Goal: Task Accomplishment & Management: Use online tool/utility

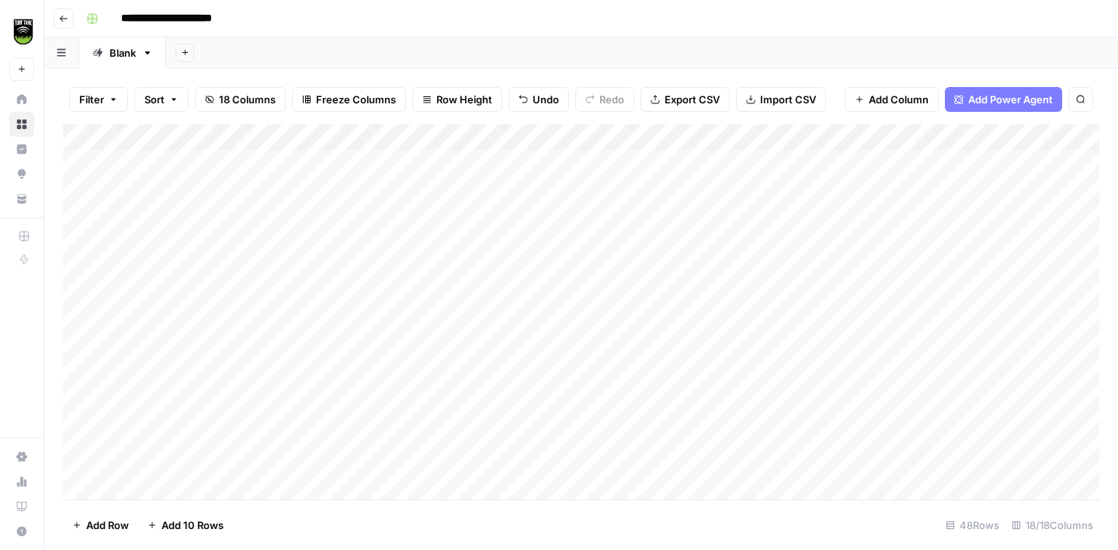
scroll to position [1, 3]
drag, startPoint x: 959, startPoint y: 137, endPoint x: 762, endPoint y: 144, distance: 197.4
click at [762, 144] on div "Add Column" at bounding box center [581, 311] width 1037 height 375
click at [188, 526] on span "Add 10 Rows" at bounding box center [193, 525] width 62 height 16
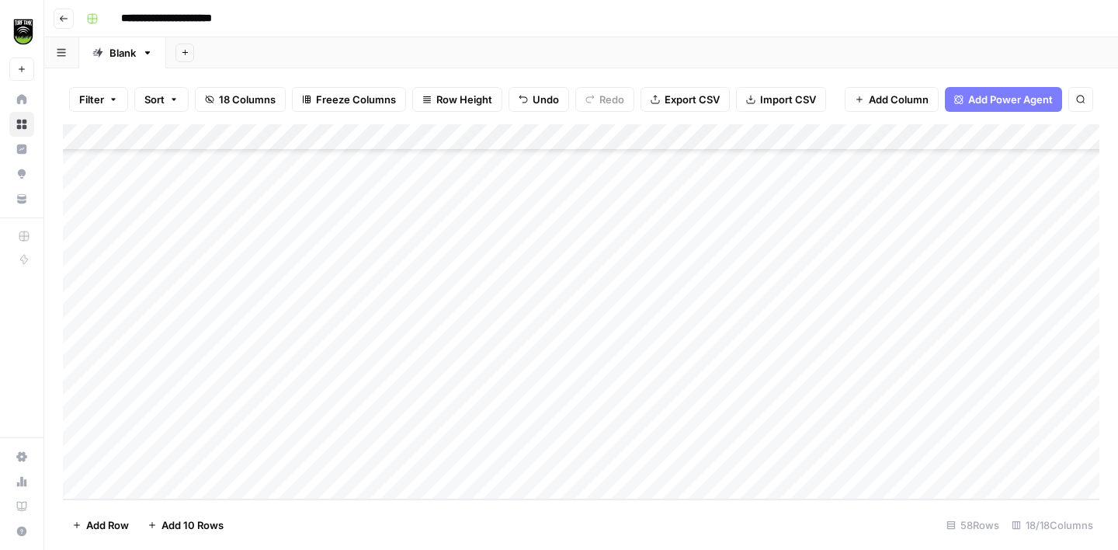
click at [147, 224] on div "Add Column" at bounding box center [581, 311] width 1037 height 375
click at [631, 137] on div "Add Column" at bounding box center [581, 311] width 1037 height 375
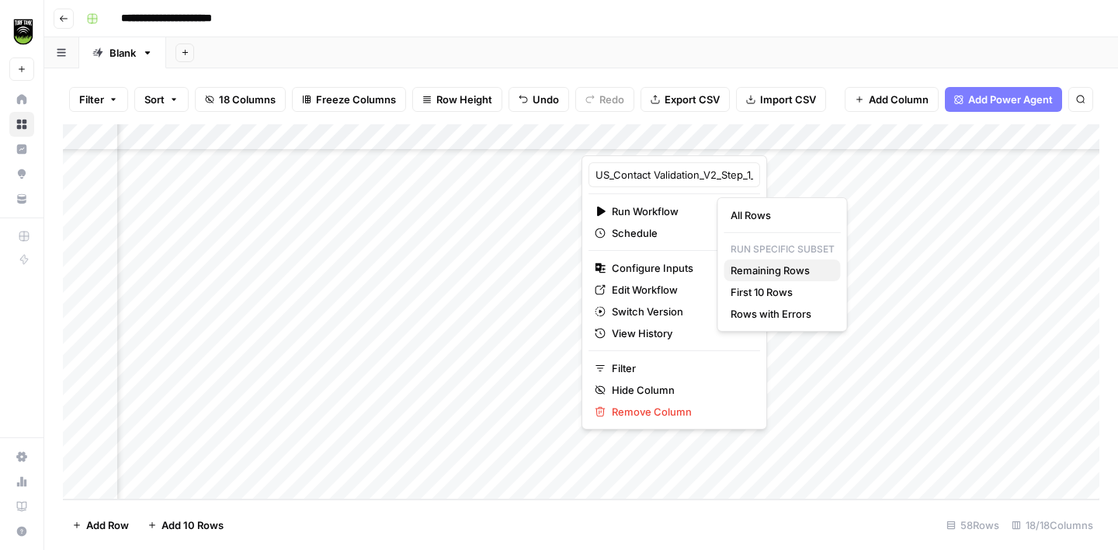
click at [764, 265] on span "Remaining Rows" at bounding box center [780, 270] width 98 height 16
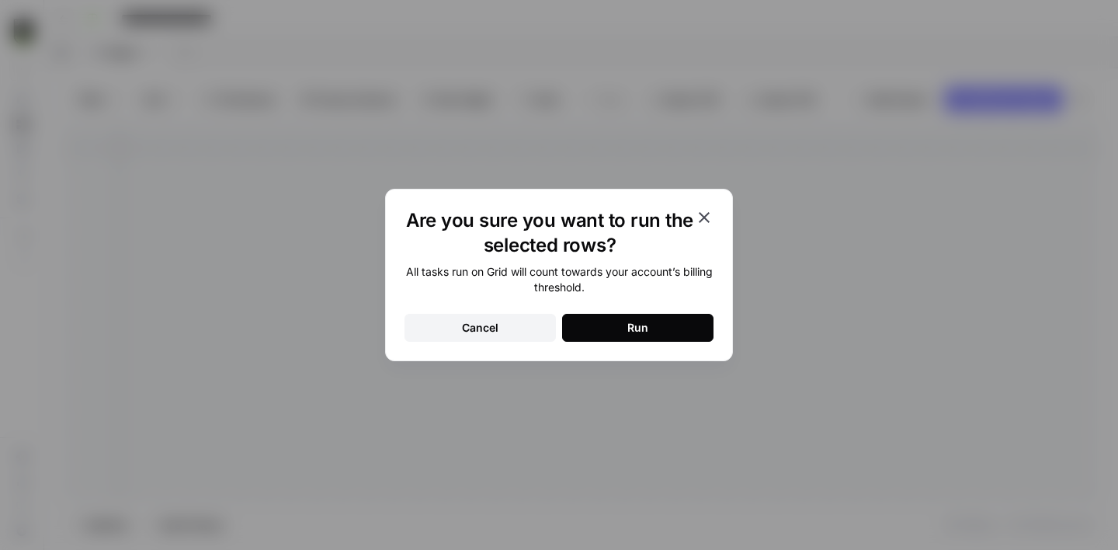
click at [660, 323] on button "Run" at bounding box center [637, 328] width 151 height 28
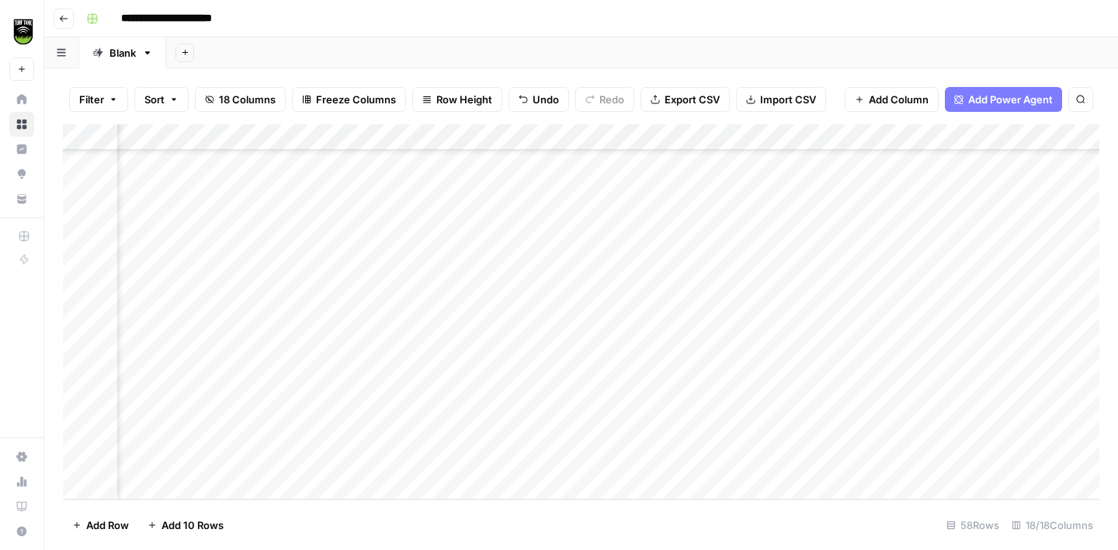
click at [203, 523] on span "Add 10 Rows" at bounding box center [193, 525] width 62 height 16
click at [149, 221] on div "Add Column" at bounding box center [581, 311] width 1037 height 375
click at [596, 140] on div "Add Column" at bounding box center [581, 311] width 1037 height 375
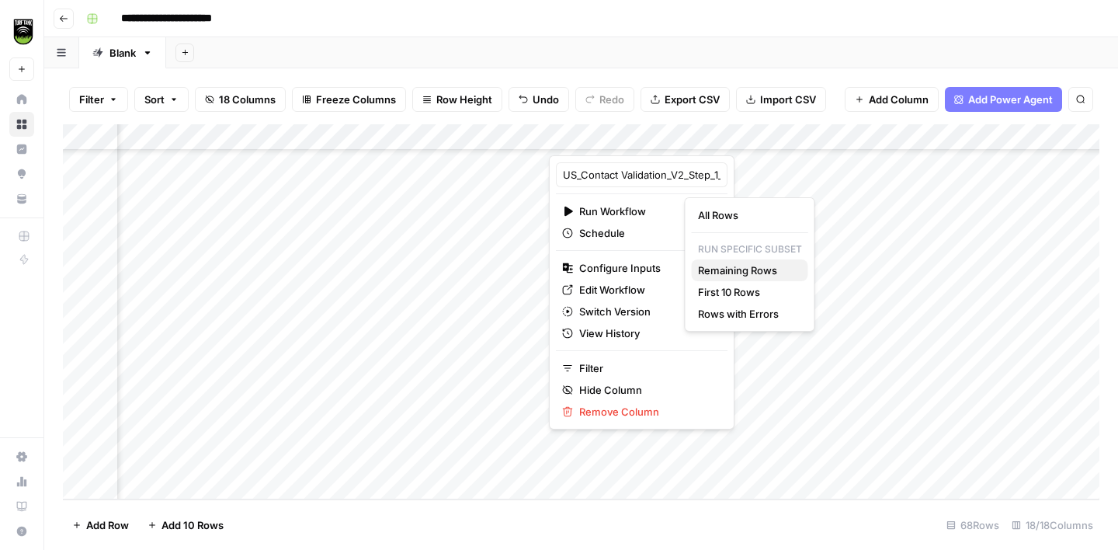
click at [735, 270] on span "Remaining Rows" at bounding box center [747, 270] width 98 height 16
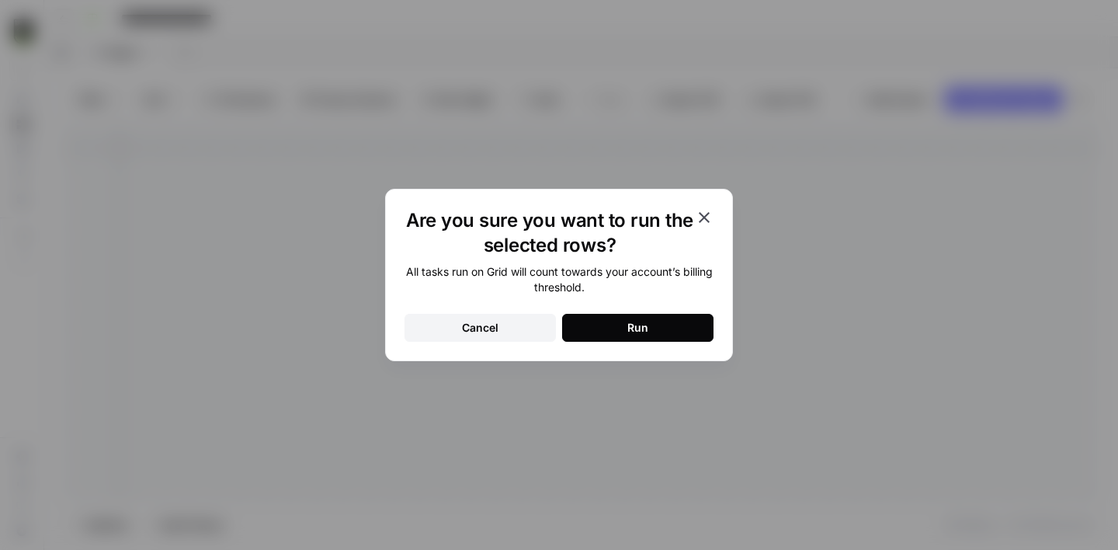
click at [639, 321] on div "Run" at bounding box center [638, 328] width 21 height 16
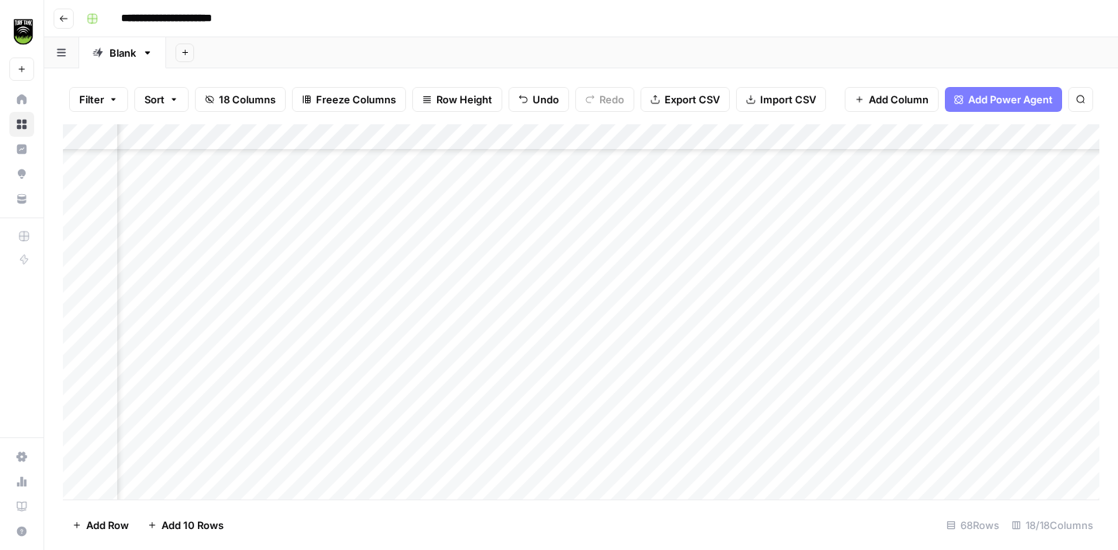
scroll to position [1207, 475]
click at [739, 221] on div "Add Column" at bounding box center [581, 311] width 1037 height 375
type textarea "*****"
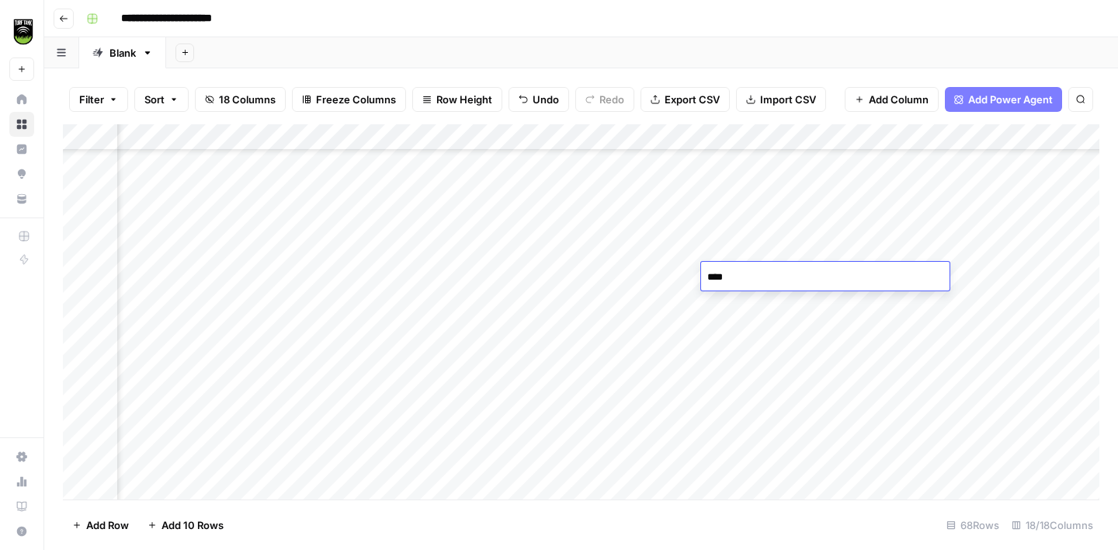
type textarea "*****"
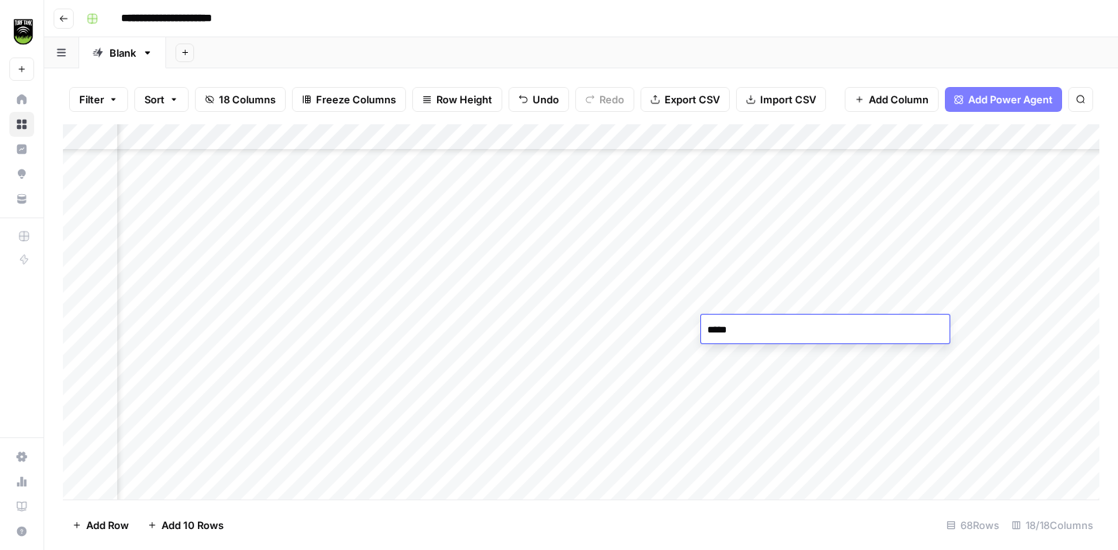
type textarea "*****"
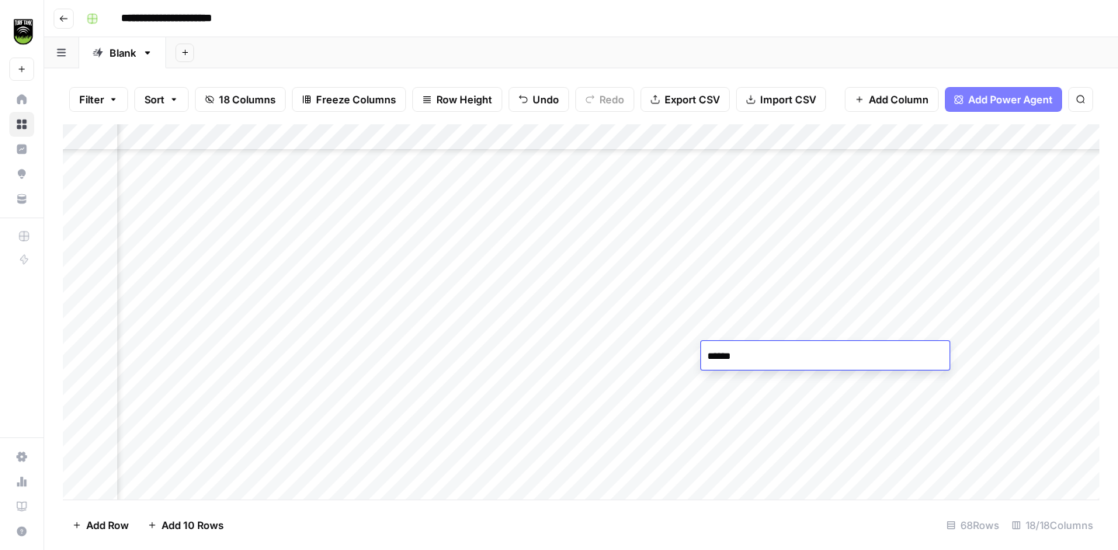
type textarea "*******"
type textarea "*****"
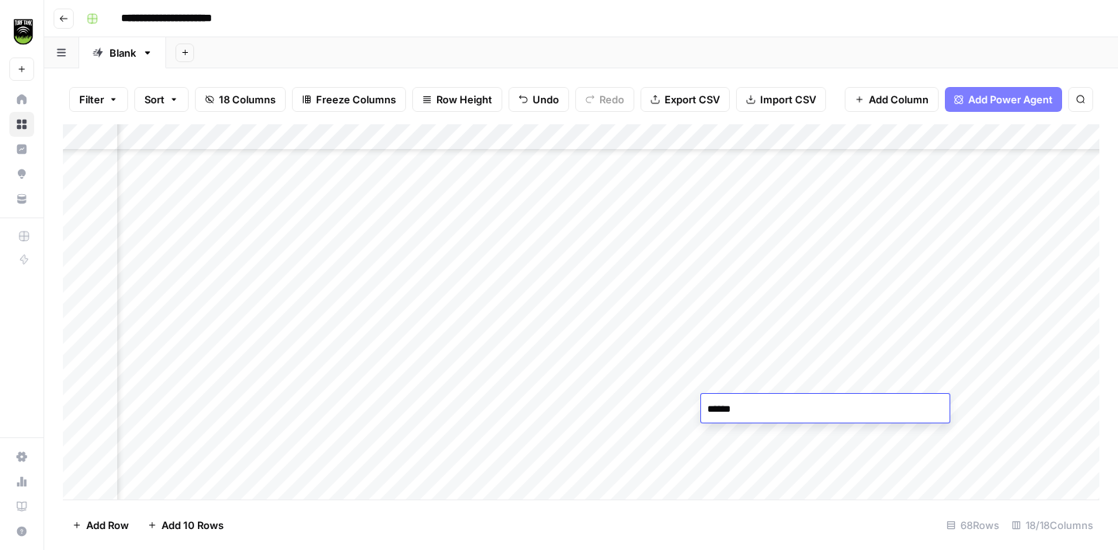
type textarea "*******"
type textarea "*****"
type textarea "**"
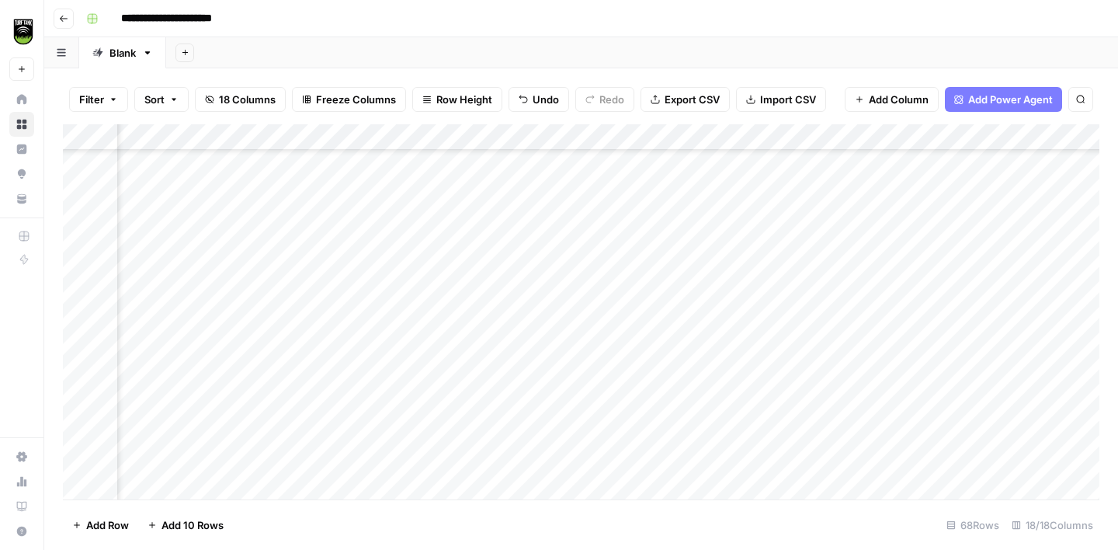
click at [730, 401] on div "Add Column" at bounding box center [581, 311] width 1037 height 375
click at [732, 329] on div "Add Column" at bounding box center [581, 311] width 1037 height 375
click at [733, 306] on div "Add Column" at bounding box center [581, 311] width 1037 height 375
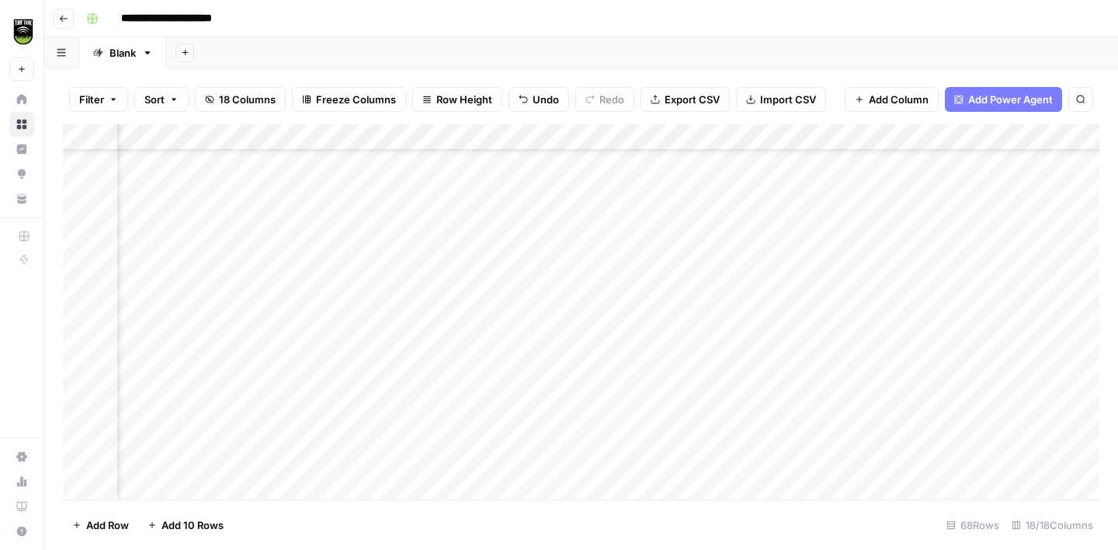
scroll to position [1472, 475]
click at [830, 245] on div "Add Column" at bounding box center [581, 311] width 1037 height 375
click at [206, 524] on span "Add 10 Rows" at bounding box center [193, 525] width 62 height 16
click at [211, 523] on span "Add 10 Rows" at bounding box center [193, 525] width 62 height 16
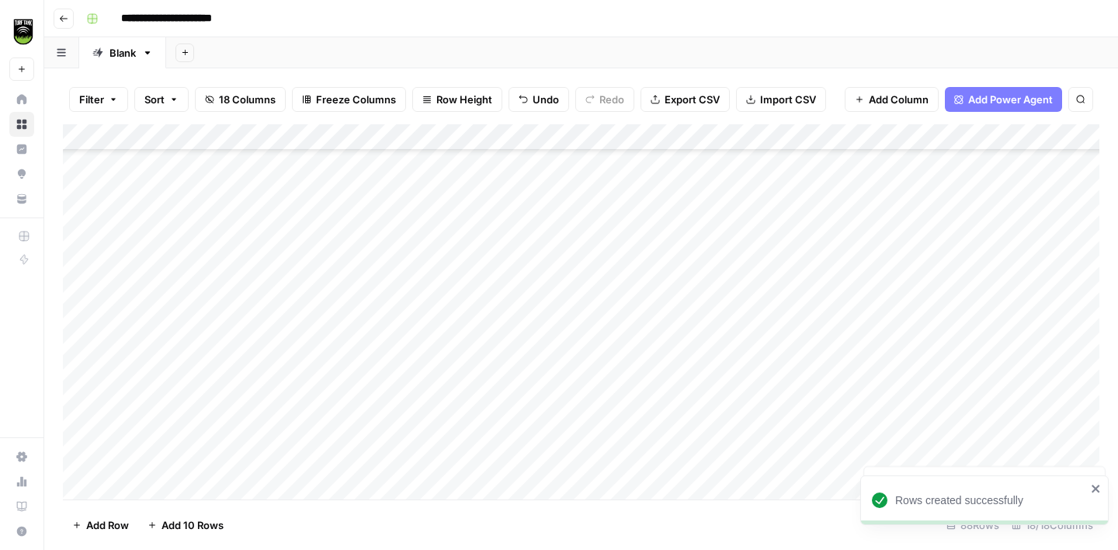
scroll to position [1684, 0]
click at [158, 277] on div "Add Column" at bounding box center [581, 311] width 1037 height 375
click at [80, 304] on div "Add Column" at bounding box center [581, 311] width 1037 height 375
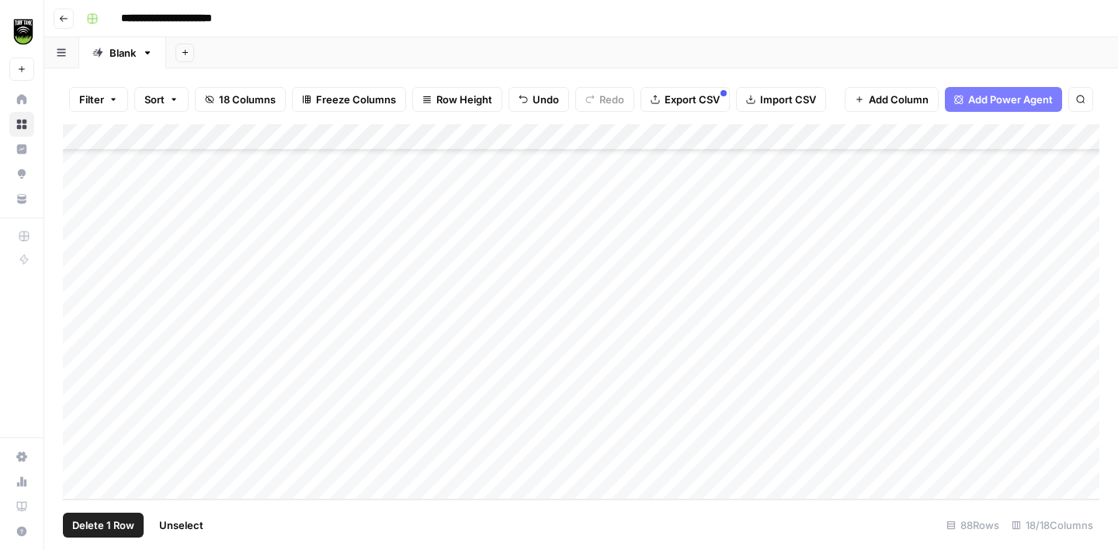
click at [82, 329] on div "Add Column" at bounding box center [581, 311] width 1037 height 375
click at [81, 356] on div "Add Column" at bounding box center [581, 311] width 1037 height 375
click at [81, 387] on div "Add Column" at bounding box center [581, 311] width 1037 height 375
click at [81, 410] on div "Add Column" at bounding box center [581, 311] width 1037 height 375
click at [85, 432] on div "Add Column" at bounding box center [581, 311] width 1037 height 375
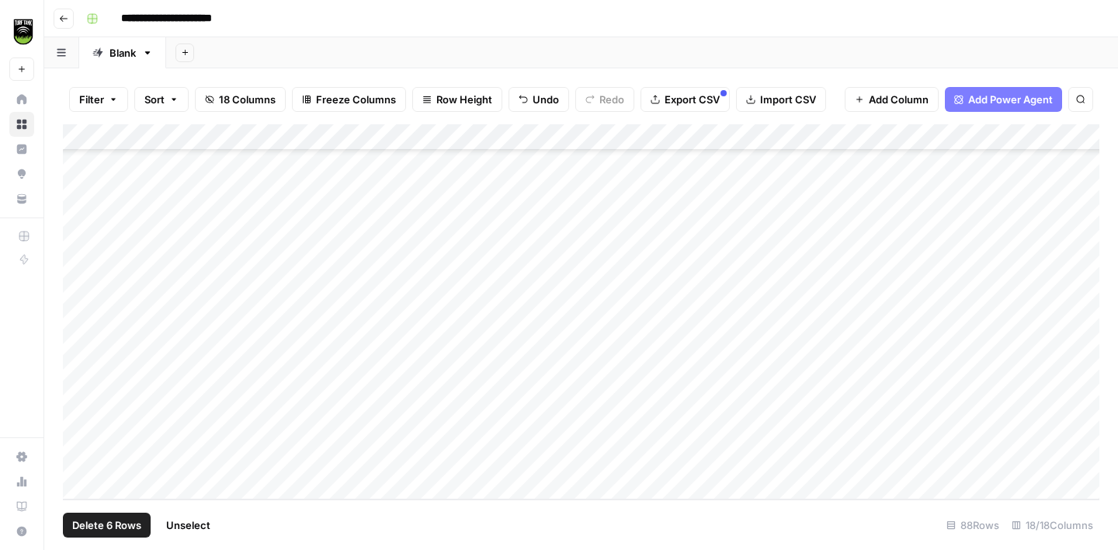
click at [85, 462] on div "Add Column" at bounding box center [581, 311] width 1037 height 375
click at [100, 520] on span "Delete 7 Rows" at bounding box center [106, 525] width 68 height 16
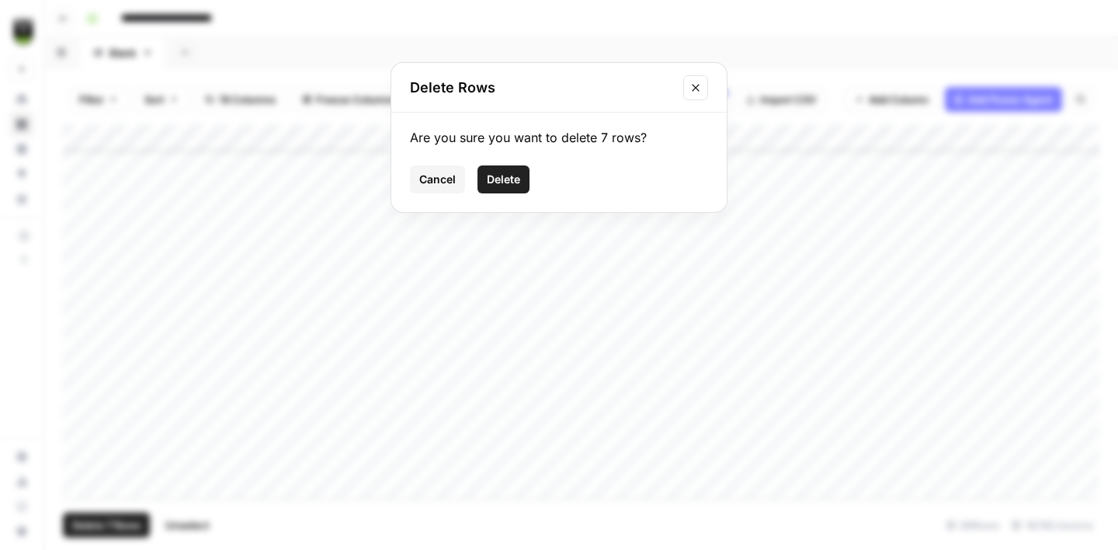
click at [500, 183] on span "Delete" at bounding box center [503, 180] width 33 height 16
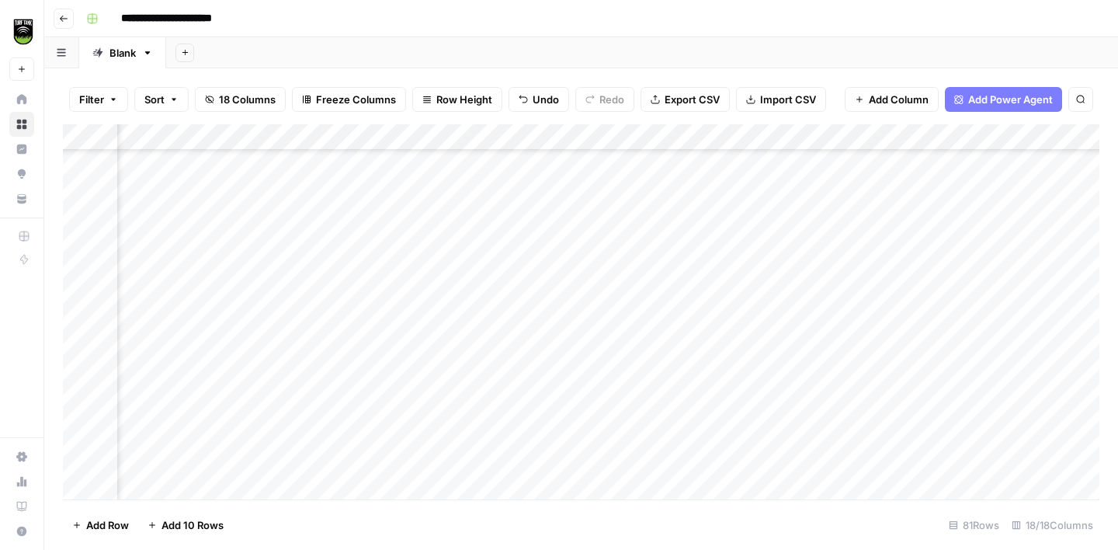
scroll to position [1643, 0]
click at [189, 525] on span "Add 10 Rows" at bounding box center [193, 525] width 62 height 16
click at [200, 523] on span "Add 10 Rows" at bounding box center [193, 525] width 62 height 16
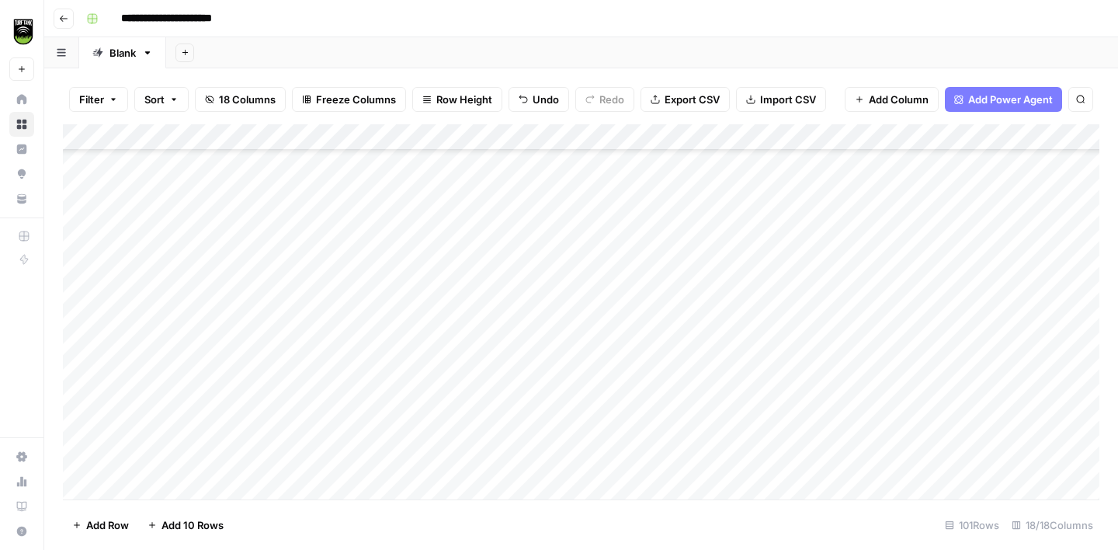
click at [155, 362] on div "Add Column" at bounding box center [581, 311] width 1037 height 375
click at [85, 354] on div "Add Column" at bounding box center [581, 311] width 1037 height 375
click at [84, 381] on div "Add Column" at bounding box center [581, 311] width 1037 height 375
click at [82, 403] on div "Add Column" at bounding box center [581, 311] width 1037 height 375
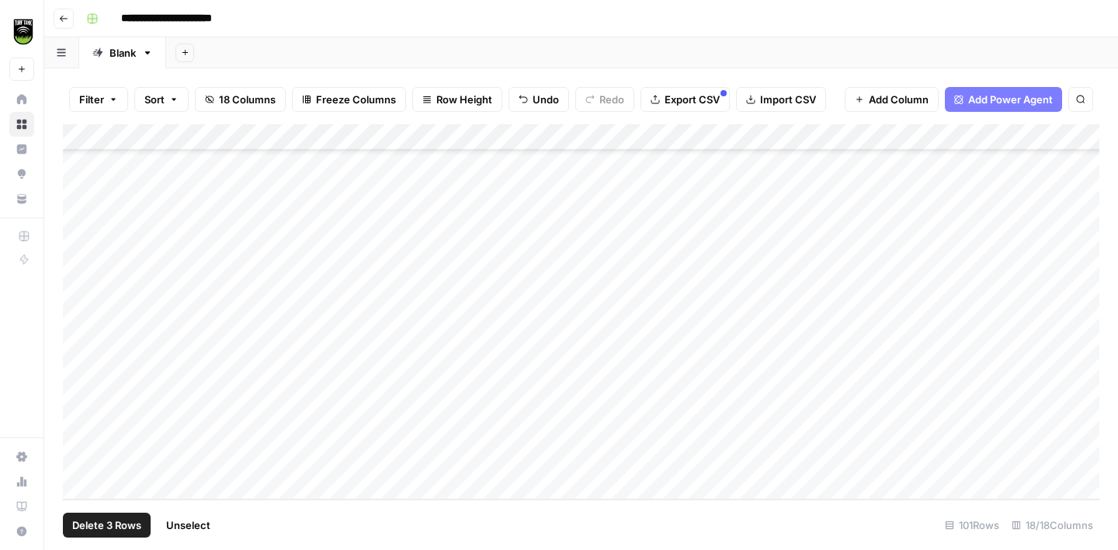
click at [87, 432] on div "Add Column" at bounding box center [581, 311] width 1037 height 375
click at [80, 461] on div "Add Column" at bounding box center [581, 311] width 1037 height 375
click at [94, 520] on span "Delete 5 Rows" at bounding box center [106, 525] width 69 height 16
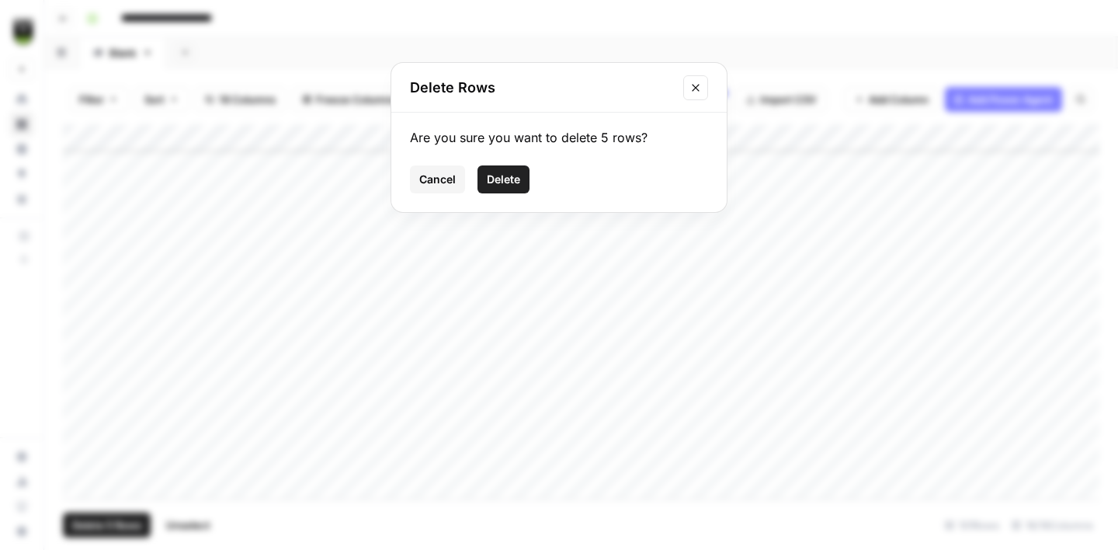
click at [516, 188] on button "Delete" at bounding box center [504, 179] width 52 height 28
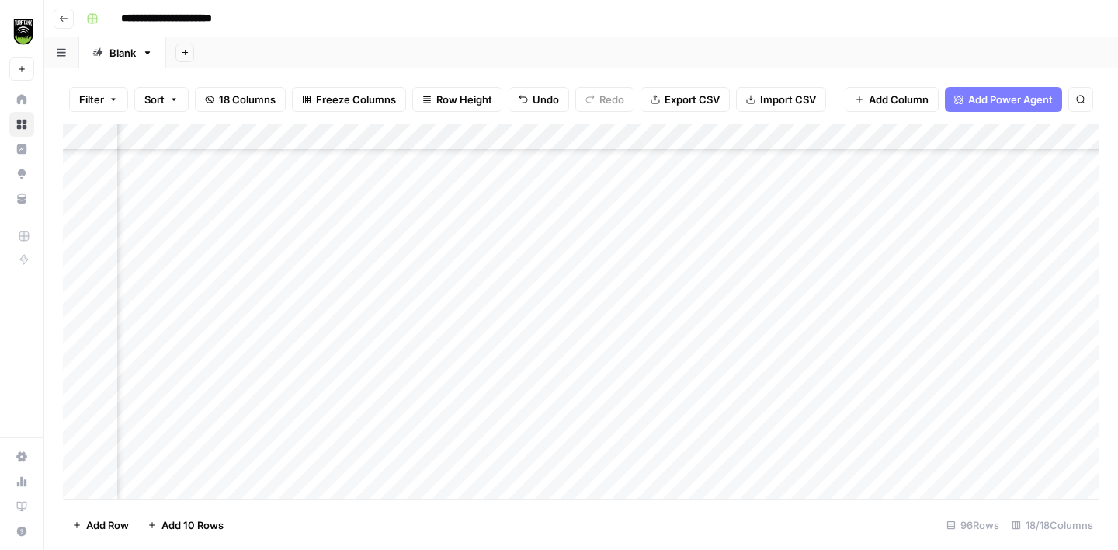
scroll to position [2211, 246]
click at [821, 137] on div "Add Column" at bounding box center [581, 311] width 1037 height 375
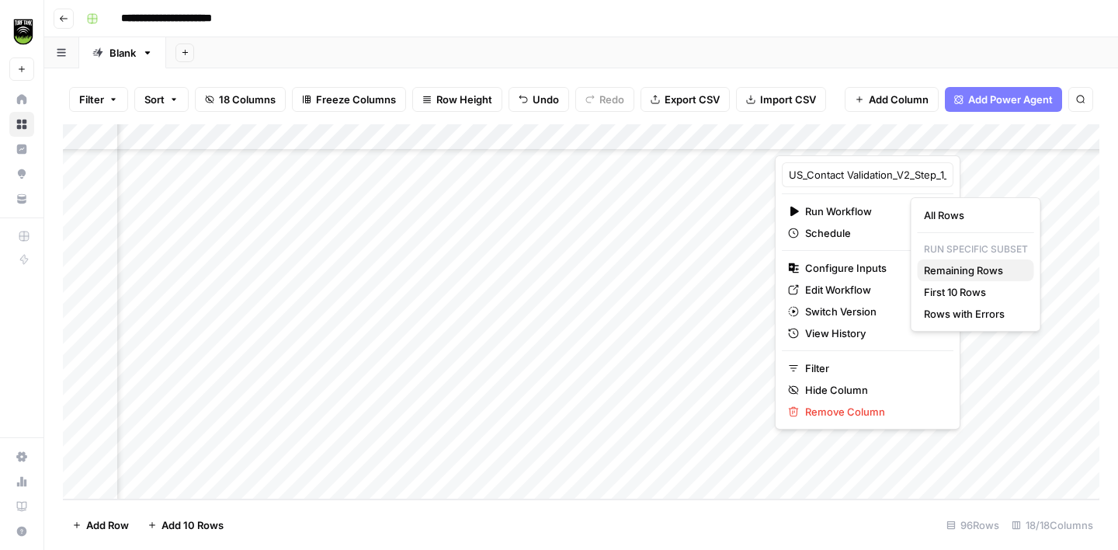
click at [977, 267] on span "Remaining Rows" at bounding box center [973, 270] width 98 height 16
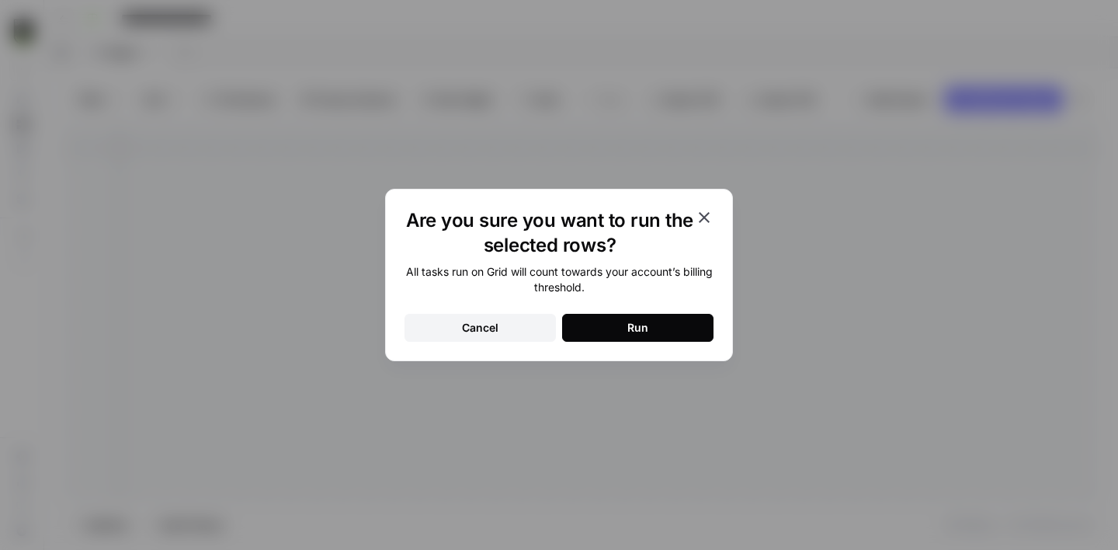
click at [661, 325] on button "Run" at bounding box center [637, 328] width 151 height 28
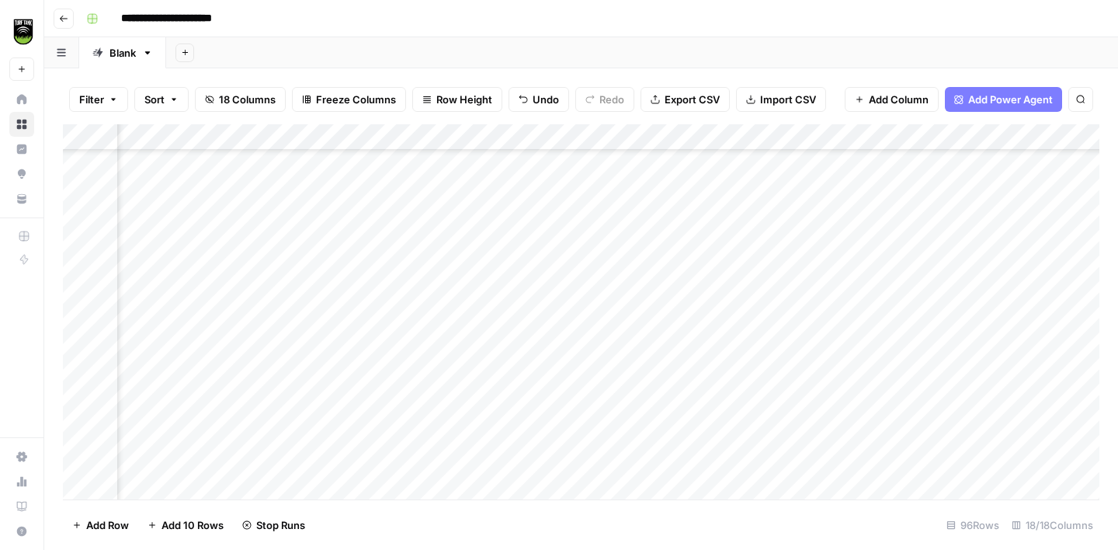
scroll to position [1735, 613]
click at [601, 199] on div "Add Column" at bounding box center [581, 311] width 1037 height 375
type textarea "*****"
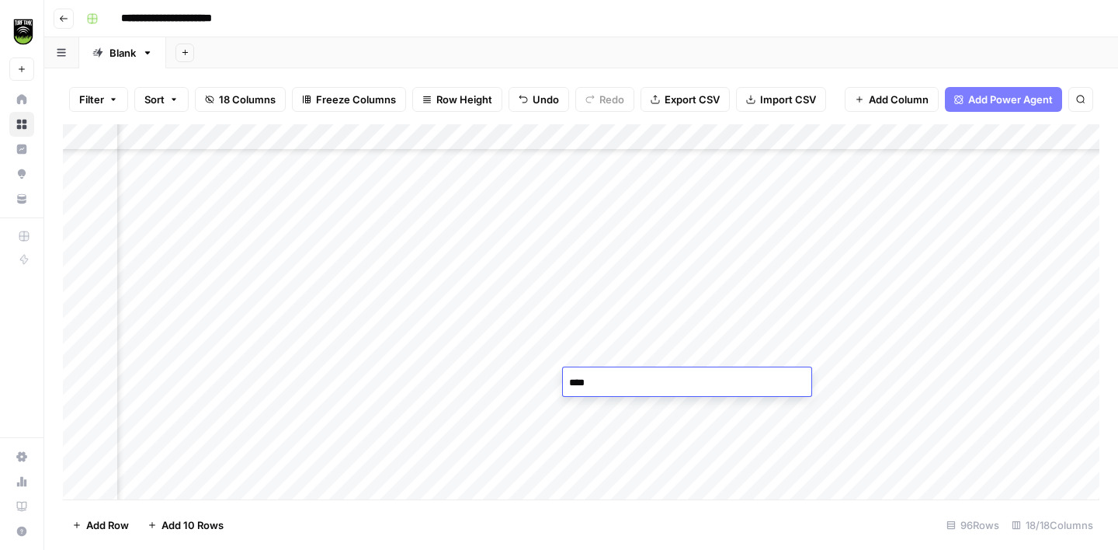
type textarea "*****"
click at [602, 435] on div "Add Column" at bounding box center [581, 311] width 1037 height 375
click at [603, 461] on div "Add Column" at bounding box center [581, 311] width 1037 height 375
type textarea "*****"
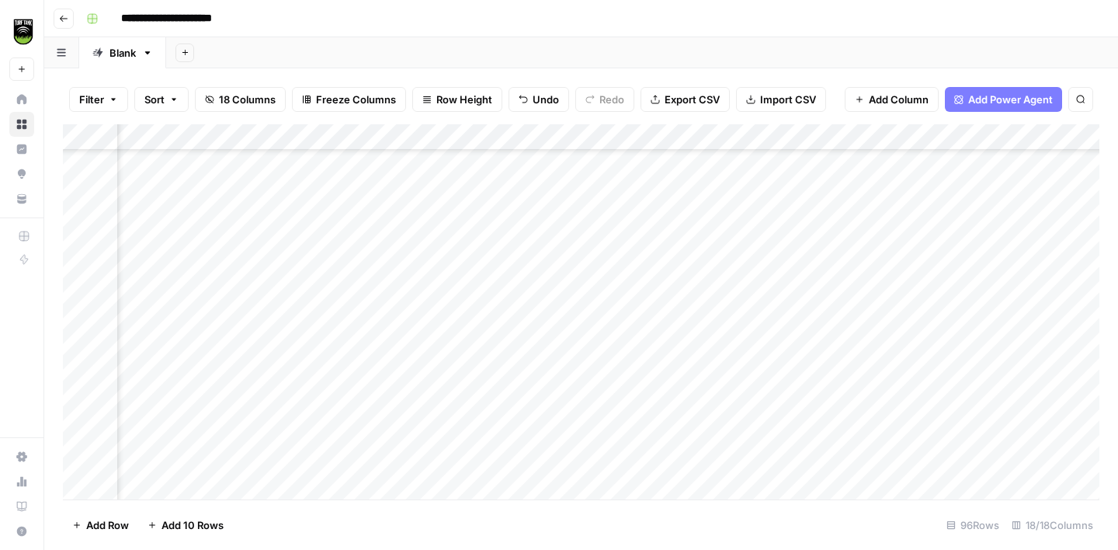
click at [601, 440] on div "Add Column" at bounding box center [581, 311] width 1037 height 375
click at [601, 434] on div "Add Column" at bounding box center [581, 311] width 1037 height 375
type textarea "*****"
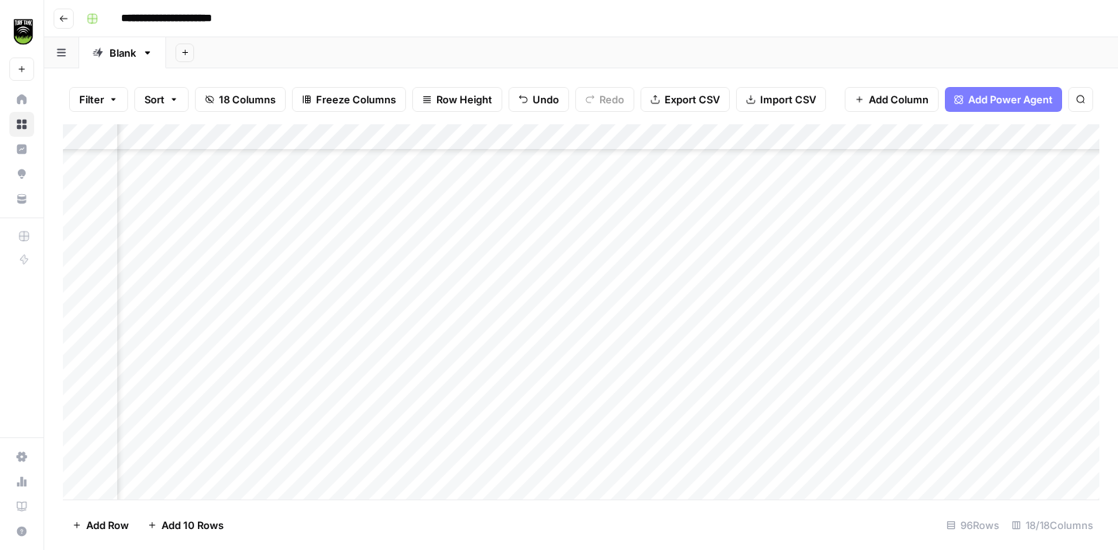
scroll to position [1915, 613]
type textarea "*****"
click at [604, 352] on div "Add Column" at bounding box center [581, 311] width 1037 height 375
click at [607, 375] on div "Add Column" at bounding box center [581, 311] width 1037 height 375
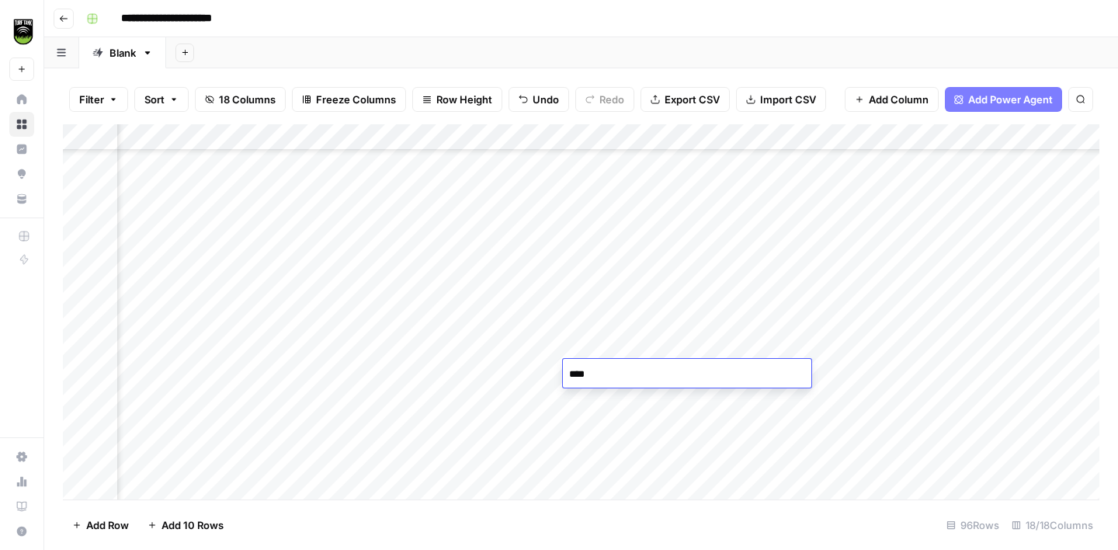
type textarea "*****"
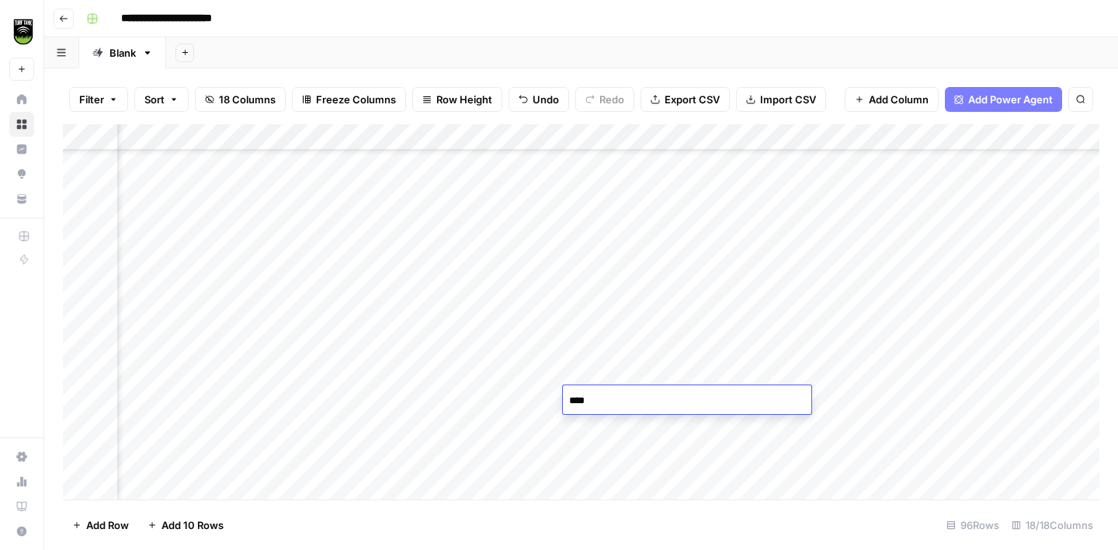
type textarea "*****"
click at [601, 381] on div "Add Column" at bounding box center [581, 311] width 1037 height 375
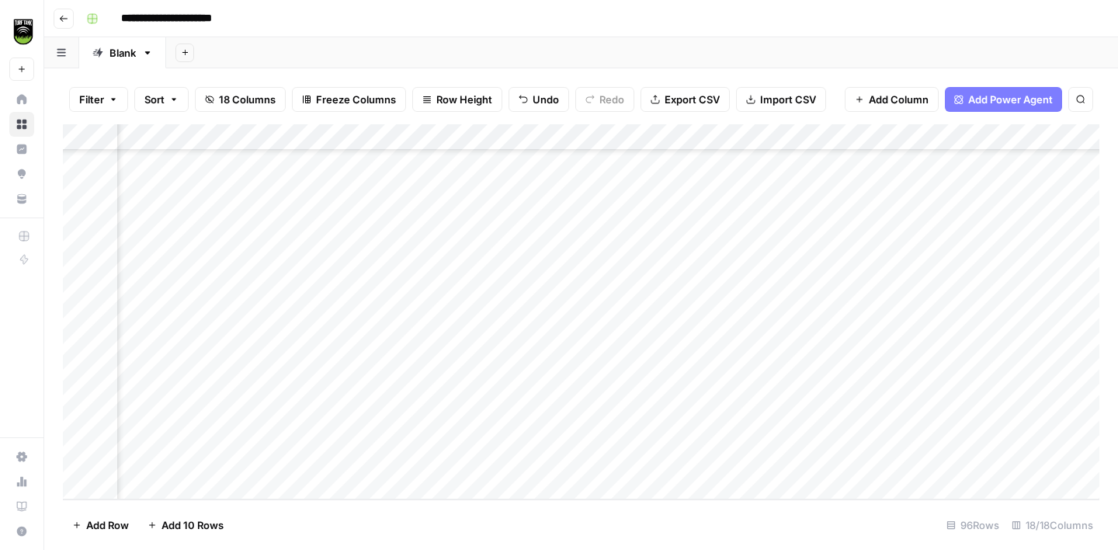
click at [104, 520] on span "Add Row" at bounding box center [107, 525] width 43 height 16
click at [162, 520] on span "Add 10 Rows" at bounding box center [193, 525] width 62 height 16
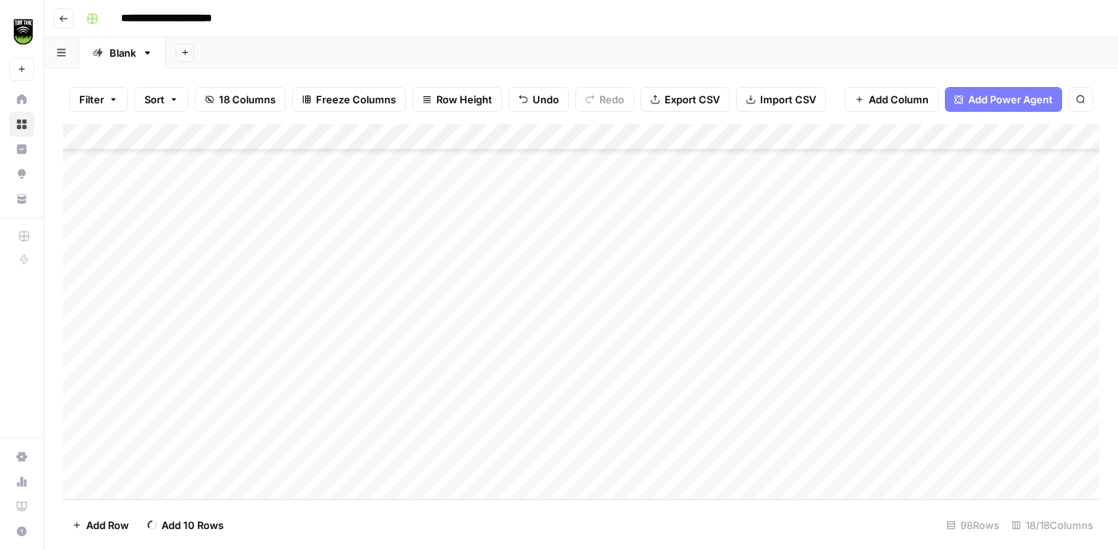
scroll to position [2528, 0]
click at [162, 520] on span "Add 10 Rows" at bounding box center [193, 525] width 62 height 16
click at [146, 259] on div "Add Column" at bounding box center [581, 311] width 1037 height 375
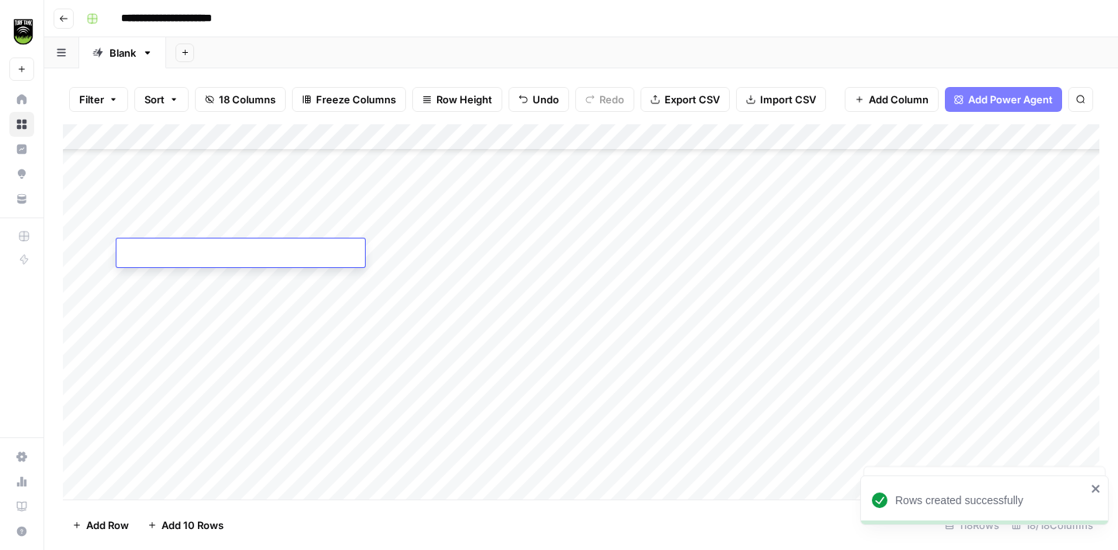
click at [174, 297] on div "Add Column" at bounding box center [581, 311] width 1037 height 375
click at [160, 252] on div "Add Column" at bounding box center [581, 311] width 1037 height 375
click at [678, 137] on div "Add Column" at bounding box center [581, 311] width 1037 height 375
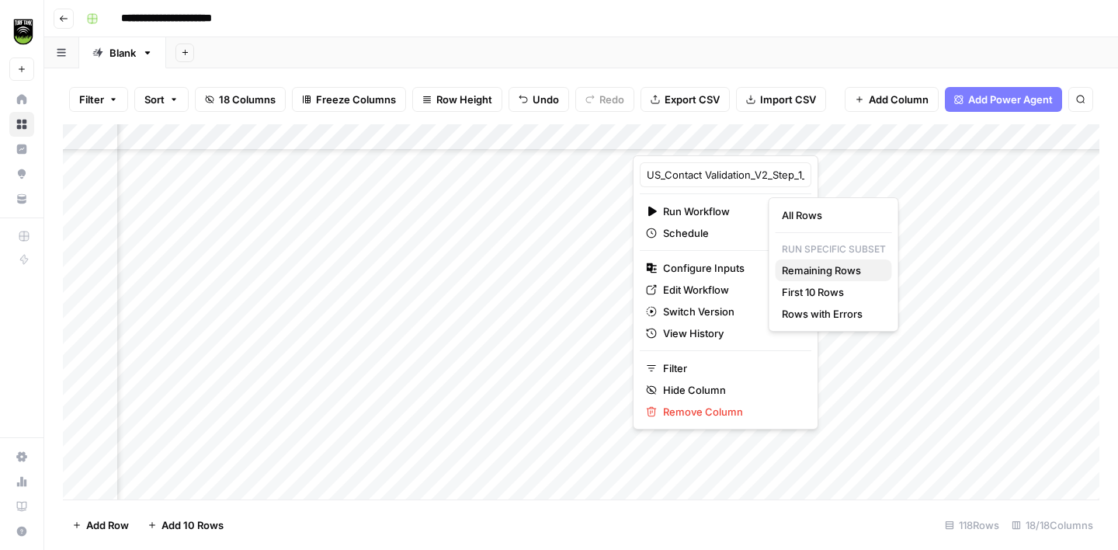
click at [832, 266] on span "Remaining Rows" at bounding box center [831, 270] width 98 height 16
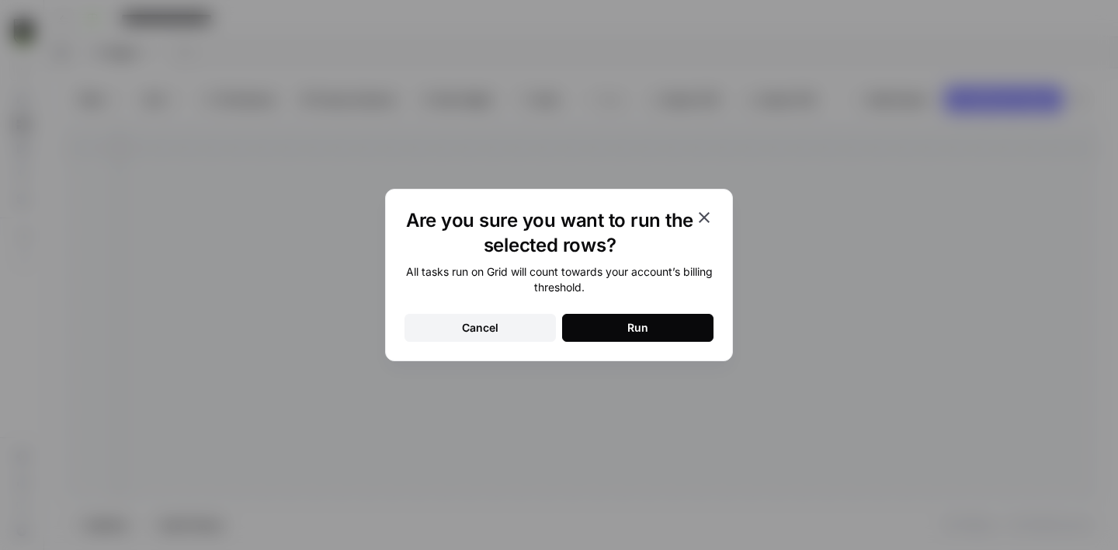
click at [649, 324] on button "Run" at bounding box center [637, 328] width 151 height 28
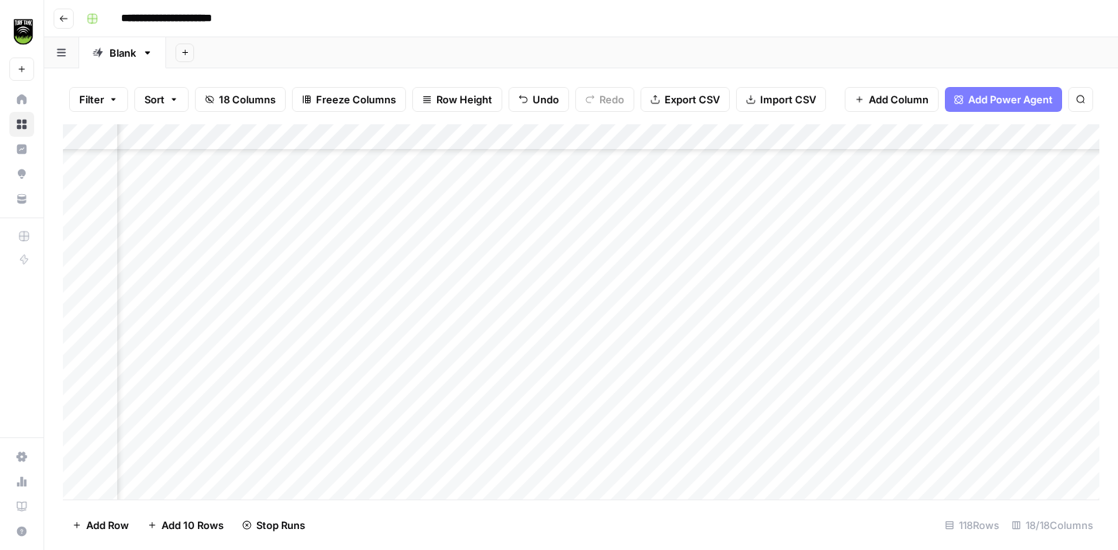
scroll to position [2792, 388]
click at [697, 279] on div "Add Column" at bounding box center [581, 311] width 1037 height 375
click at [697, 298] on div "Add Column" at bounding box center [581, 311] width 1037 height 375
click at [694, 326] on div "Add Column" at bounding box center [581, 311] width 1037 height 375
click at [695, 354] on div "Add Column" at bounding box center [581, 311] width 1037 height 375
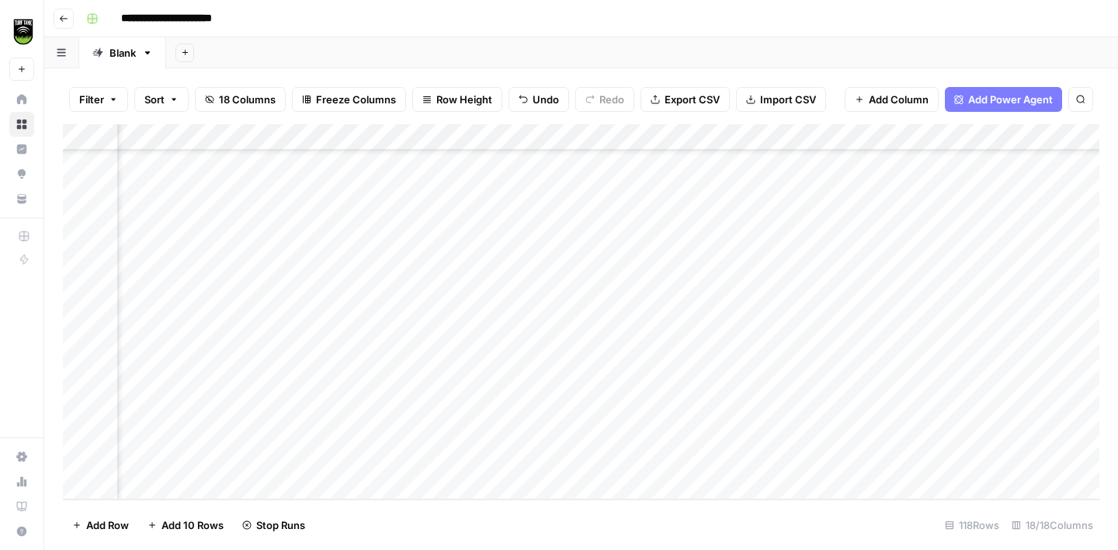
click at [696, 381] on div "Add Column" at bounding box center [581, 311] width 1037 height 375
click at [694, 410] on div "Add Column" at bounding box center [581, 311] width 1037 height 375
click at [694, 432] on div "Add Column" at bounding box center [581, 311] width 1037 height 375
click at [695, 455] on div "Add Column" at bounding box center [581, 311] width 1037 height 375
click at [698, 377] on div "Add Column" at bounding box center [581, 311] width 1037 height 375
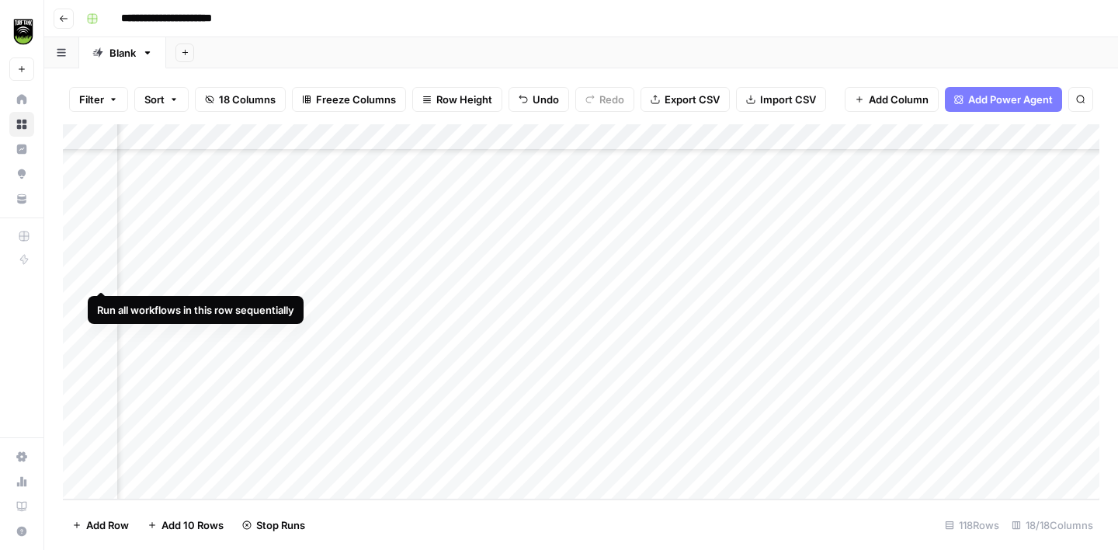
click at [84, 273] on div "Add Column" at bounding box center [581, 311] width 1037 height 375
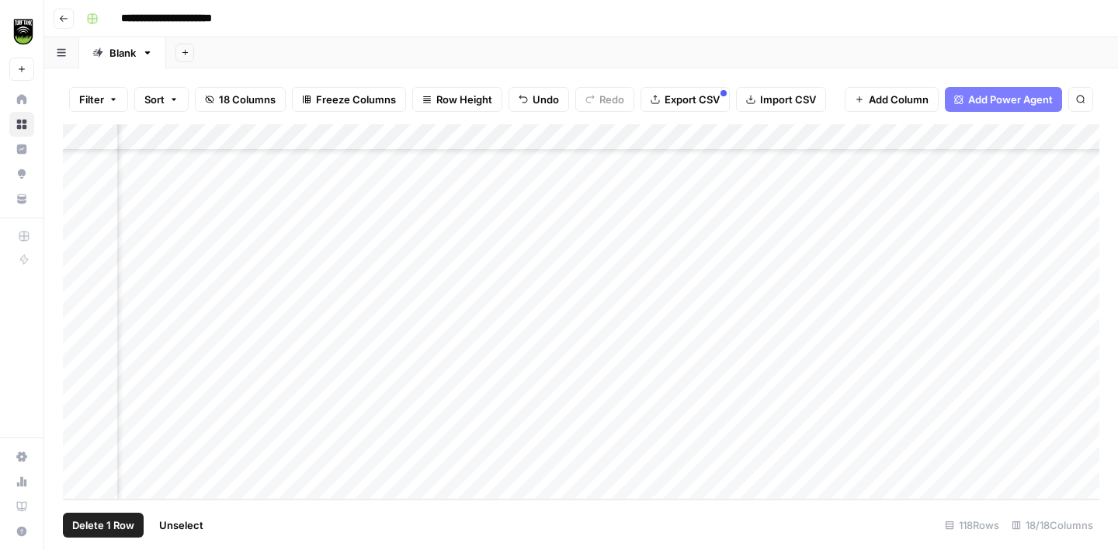
click at [80, 301] on div "Add Column" at bounding box center [581, 311] width 1037 height 375
click at [82, 325] on div "Add Column" at bounding box center [581, 311] width 1037 height 375
click at [81, 356] on div "Add Column" at bounding box center [581, 311] width 1037 height 375
click at [80, 385] on div "Add Column" at bounding box center [581, 311] width 1037 height 375
click at [80, 406] on div "Add Column" at bounding box center [581, 311] width 1037 height 375
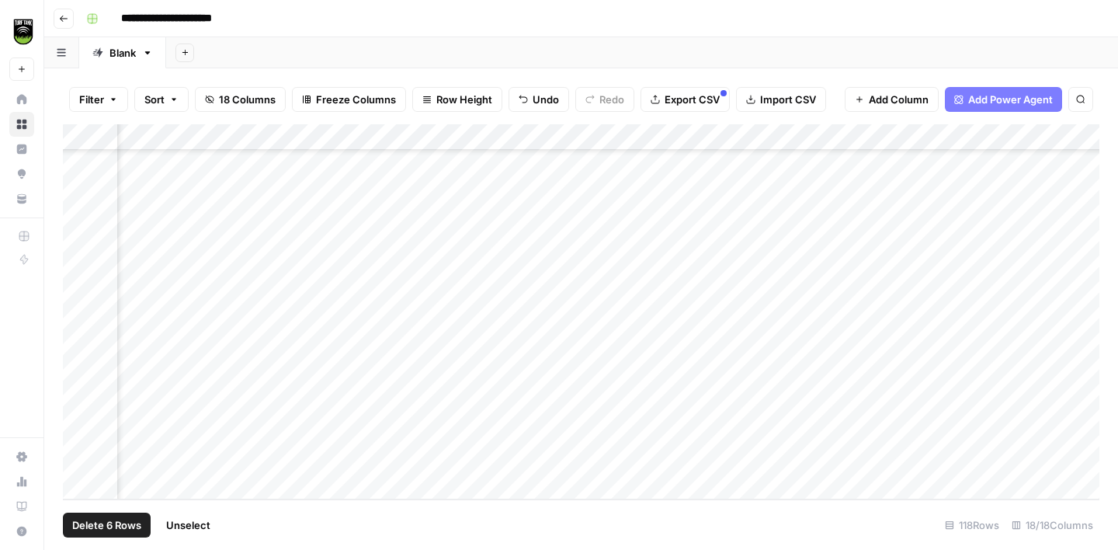
click at [80, 425] on div "Add Column" at bounding box center [581, 311] width 1037 height 375
click at [85, 434] on div "Add Column" at bounding box center [581, 311] width 1037 height 375
click at [82, 461] on div "Add Column" at bounding box center [581, 311] width 1037 height 375
click at [84, 527] on span "Delete 8 Rows" at bounding box center [106, 525] width 69 height 16
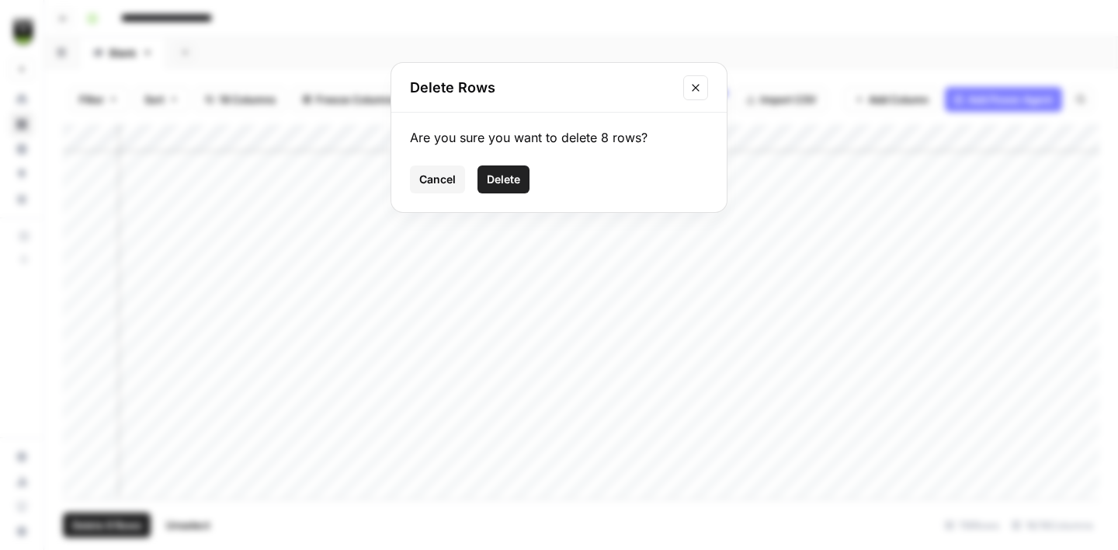
click at [509, 176] on span "Delete" at bounding box center [503, 180] width 33 height 16
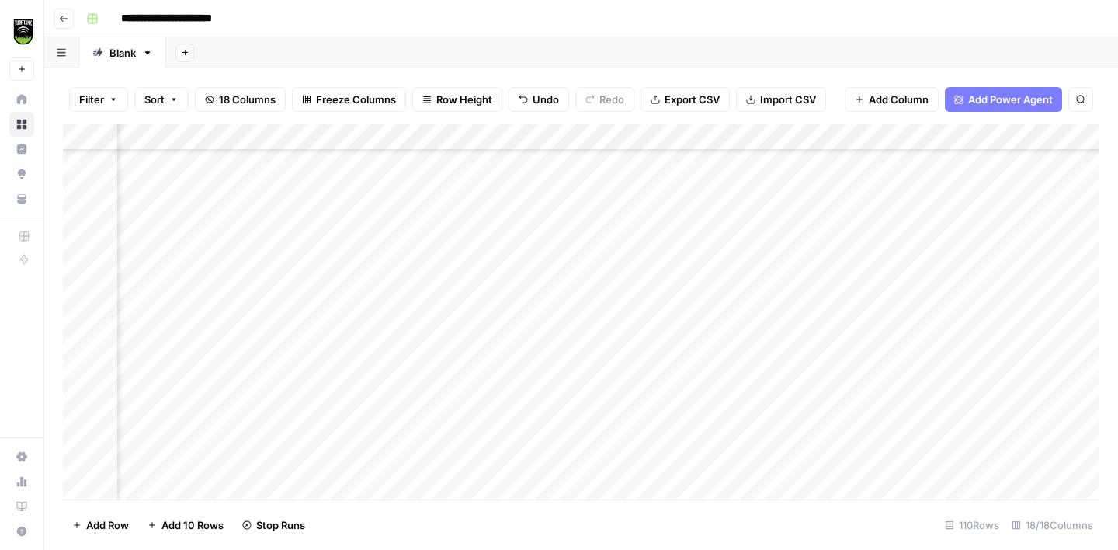
scroll to position [2391, 526]
click at [687, 299] on div "Add Column" at bounding box center [581, 311] width 1037 height 375
type textarea "*****"
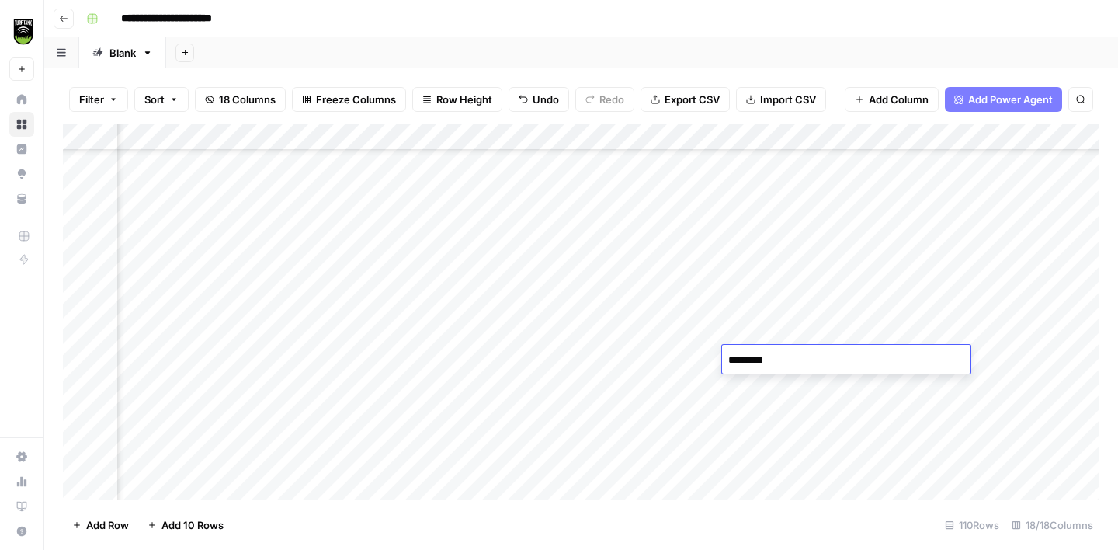
type textarea "**********"
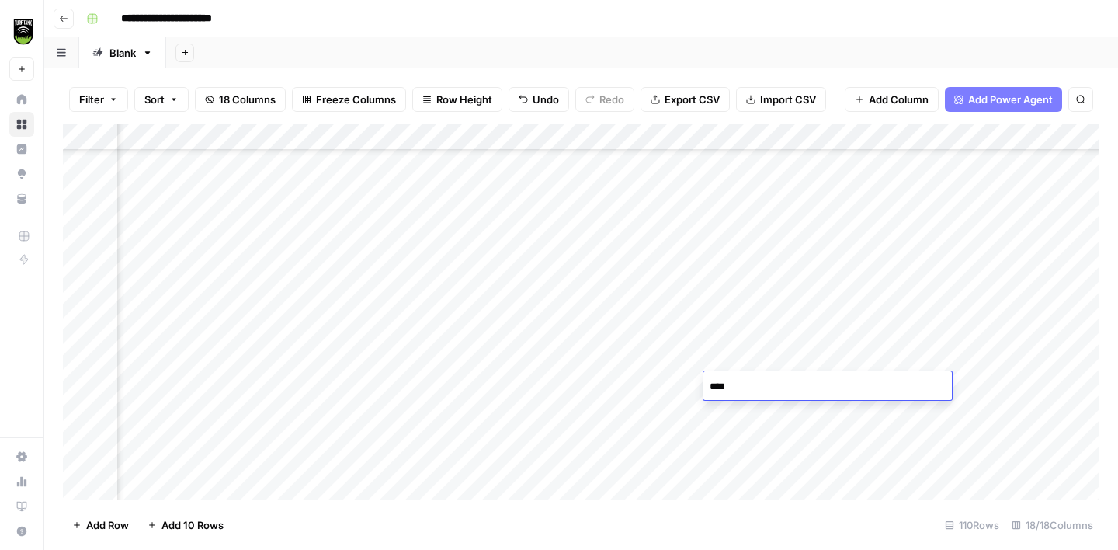
type textarea "*****"
click at [738, 273] on div "Add Column" at bounding box center [581, 311] width 1037 height 375
click at [757, 408] on div "Add Column" at bounding box center [581, 311] width 1037 height 375
click at [652, 374] on div "Add Column" at bounding box center [581, 311] width 1037 height 375
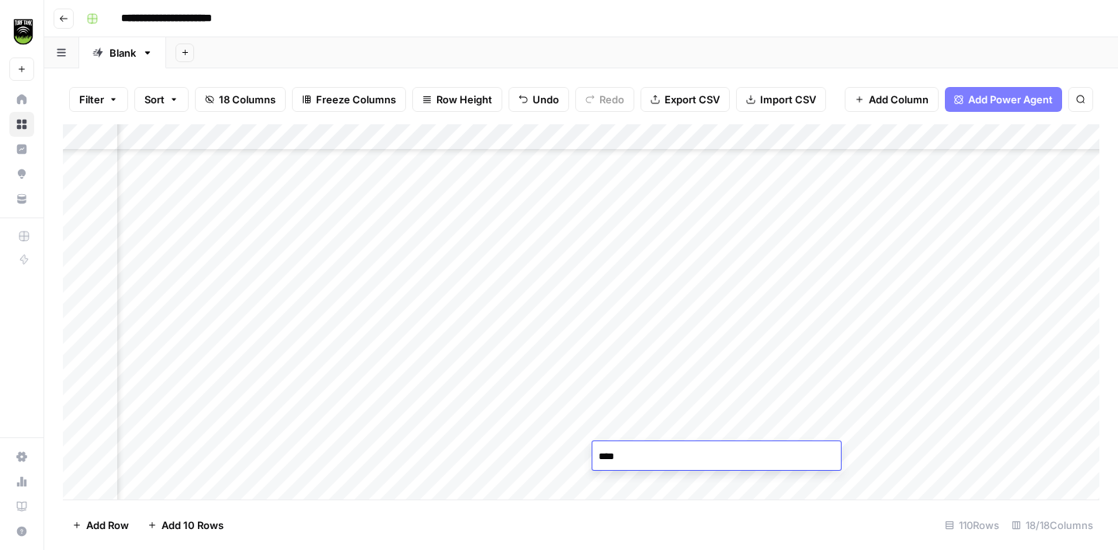
type textarea "*****"
